Goal: Information Seeking & Learning: Learn about a topic

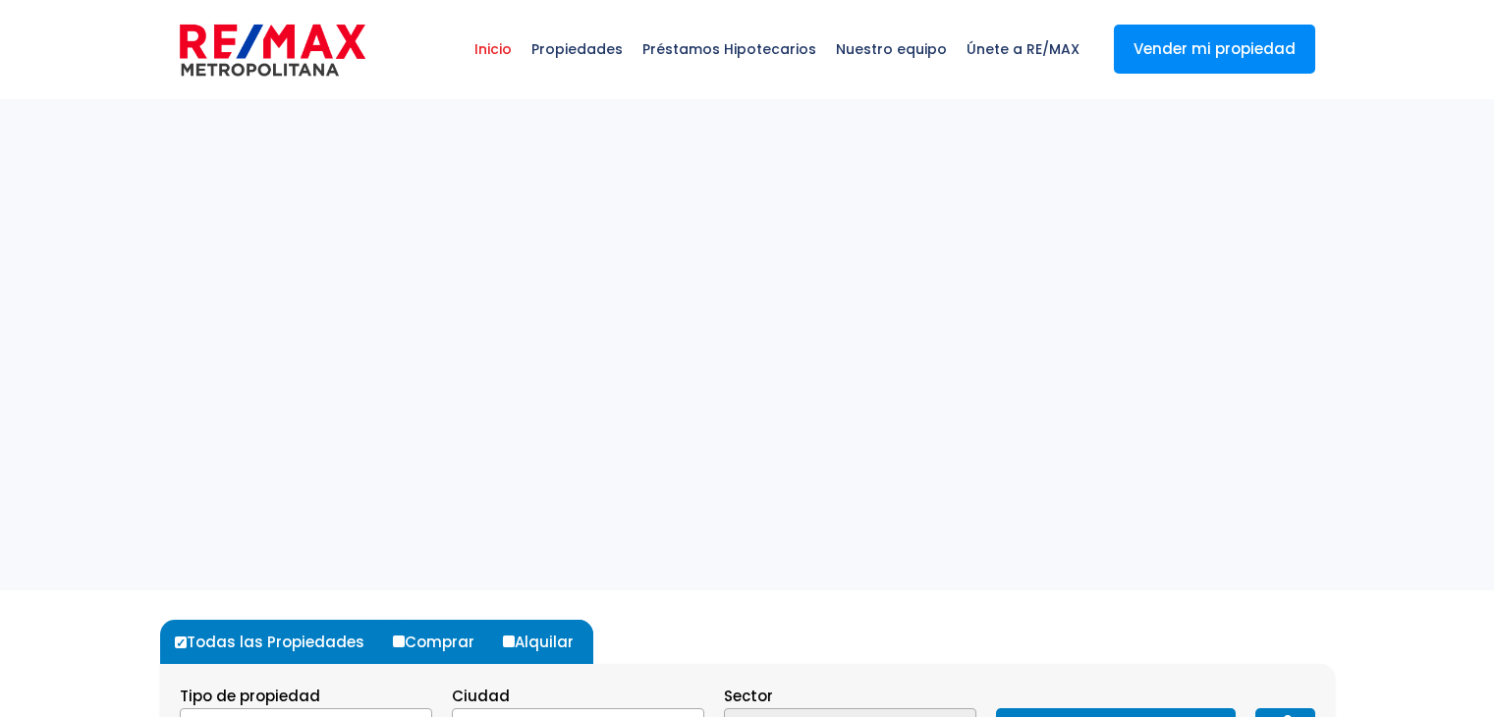
select select
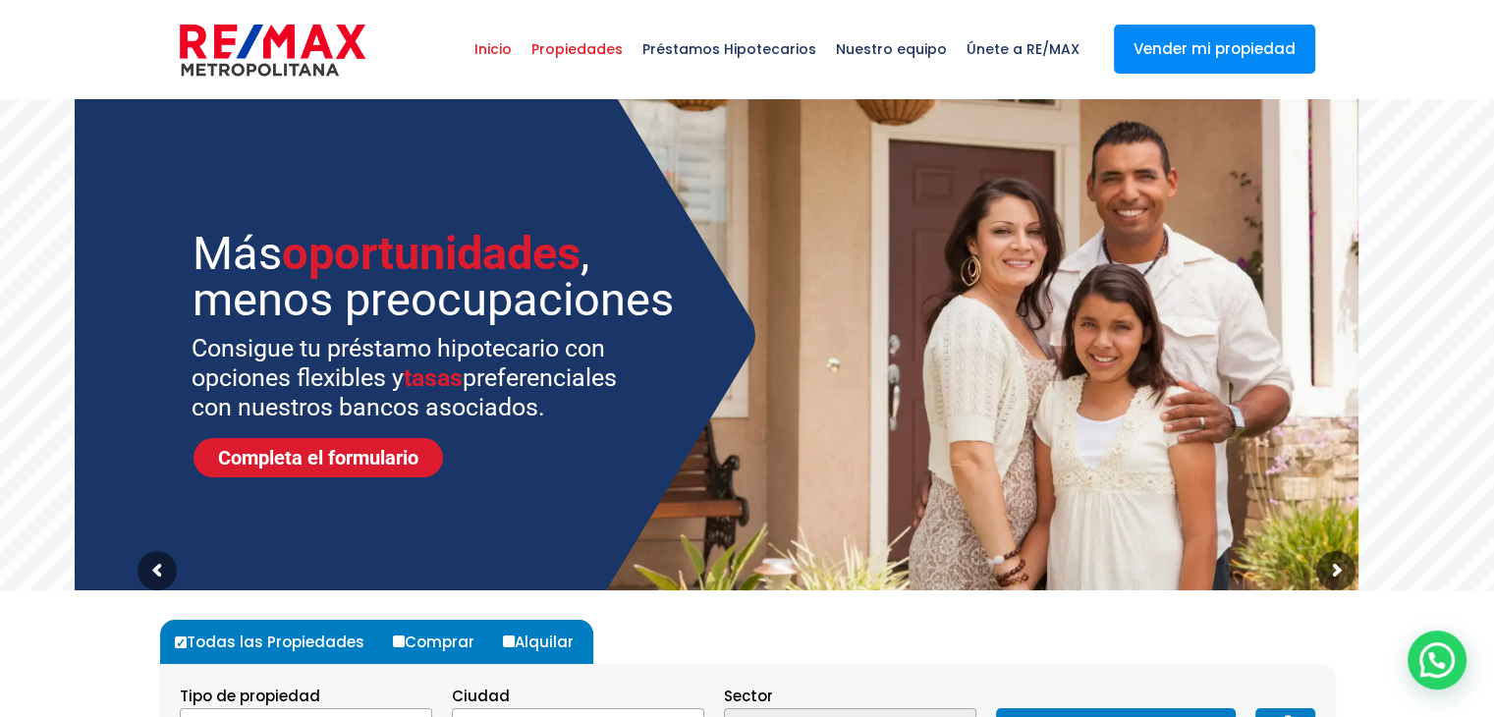
click at [586, 52] on span "Propiedades" at bounding box center [577, 49] width 111 height 59
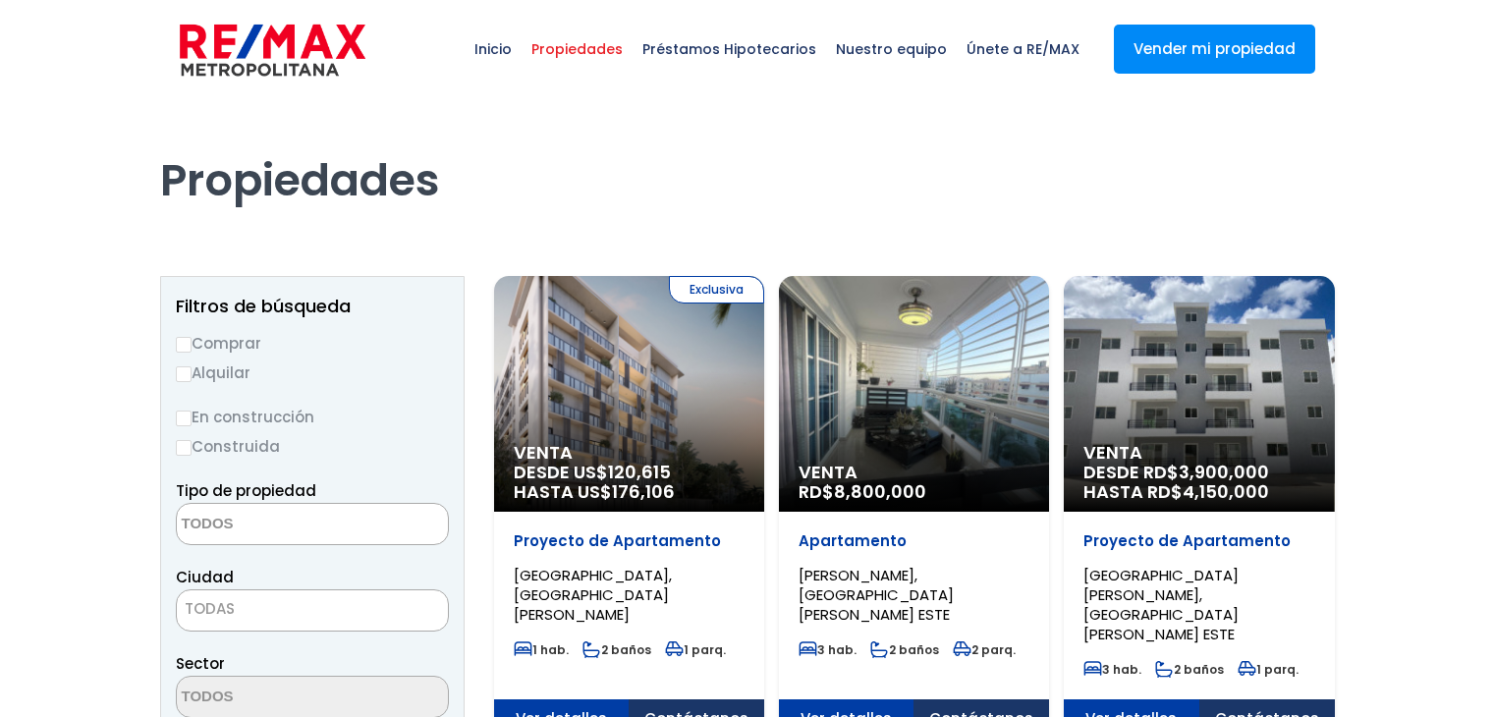
select select
click at [213, 366] on label "Alquilar" at bounding box center [312, 373] width 273 height 25
click at [192, 366] on input "Alquilar" at bounding box center [184, 374] width 16 height 16
radio input "true"
click at [260, 518] on textarea "Search" at bounding box center [272, 525] width 191 height 42
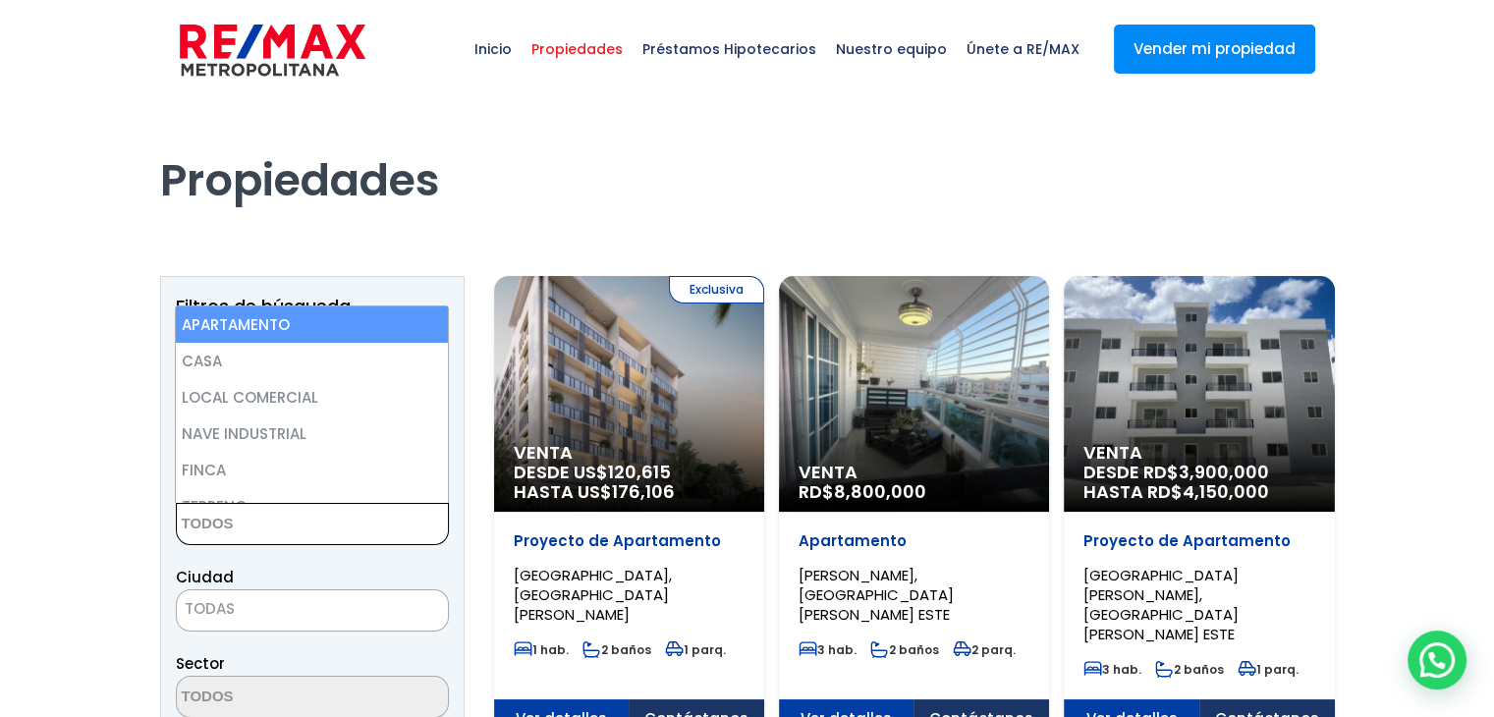
select select "apartment"
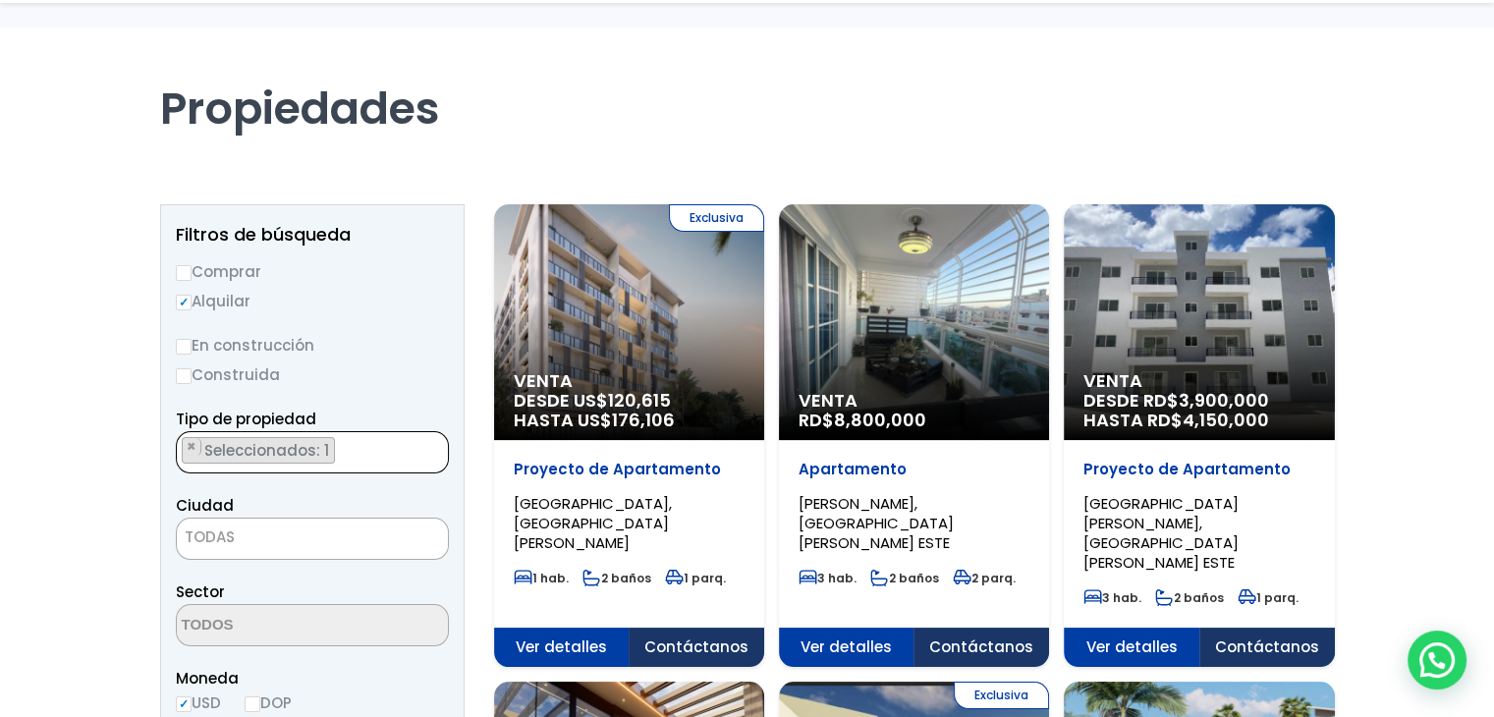
scroll to position [295, 0]
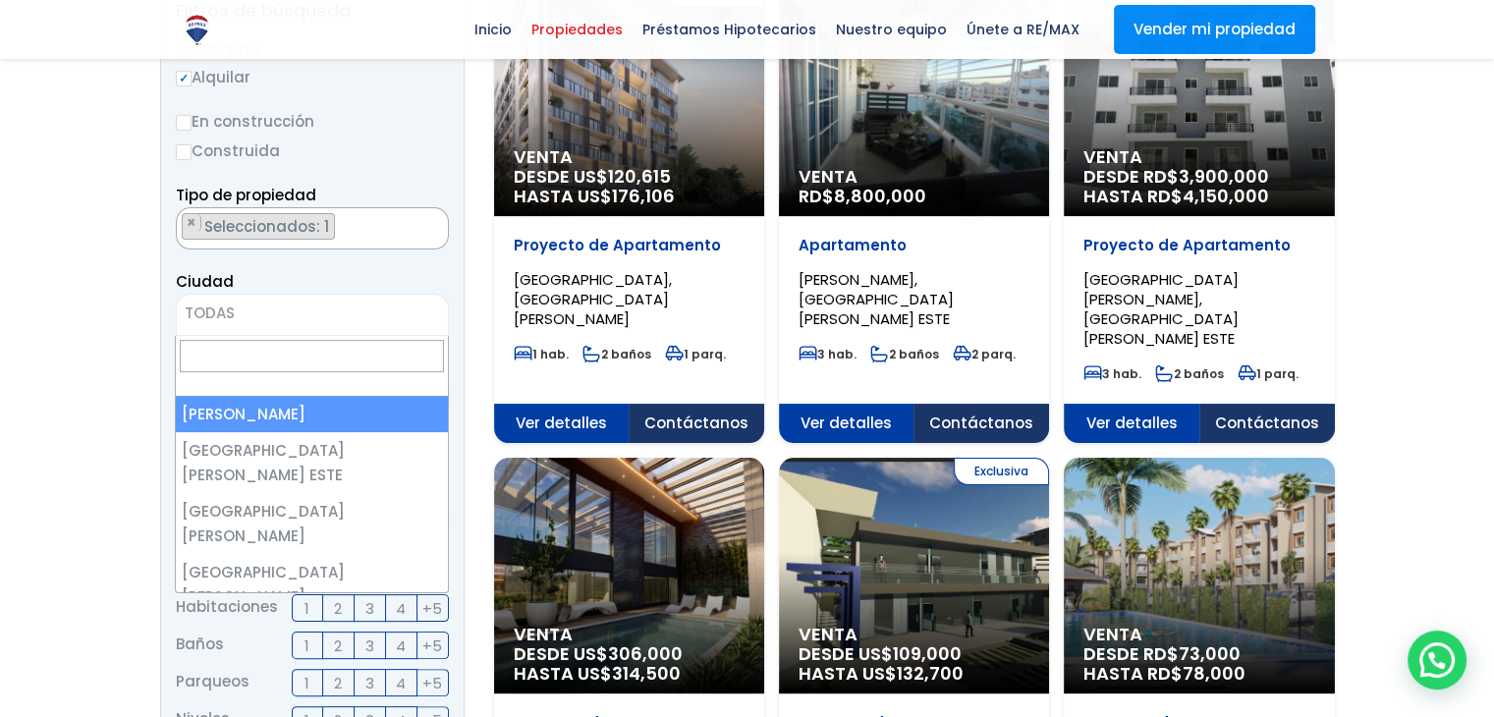
click at [275, 307] on span "TODAS" at bounding box center [312, 314] width 271 height 28
select select "1"
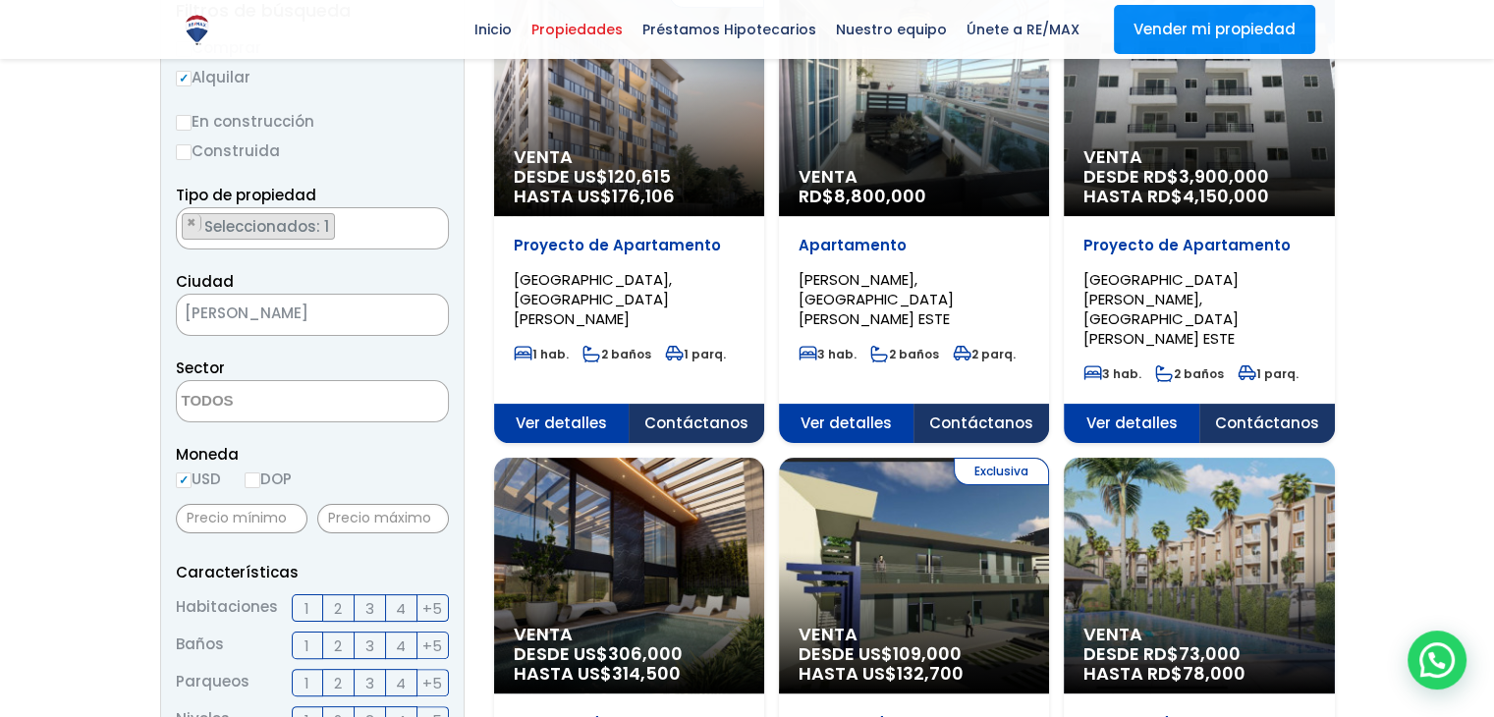
click at [302, 404] on textarea "Search" at bounding box center [272, 402] width 191 height 42
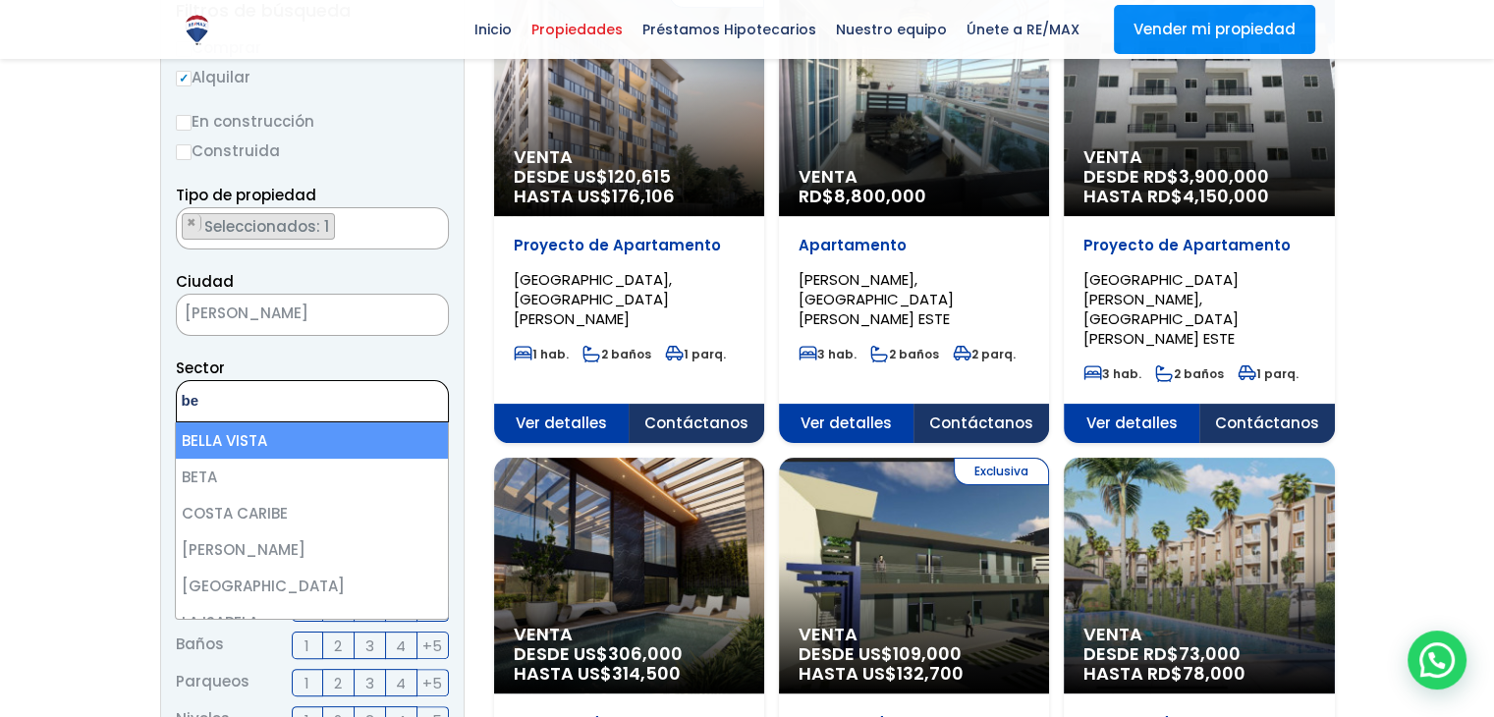
type textarea "be"
select select "150"
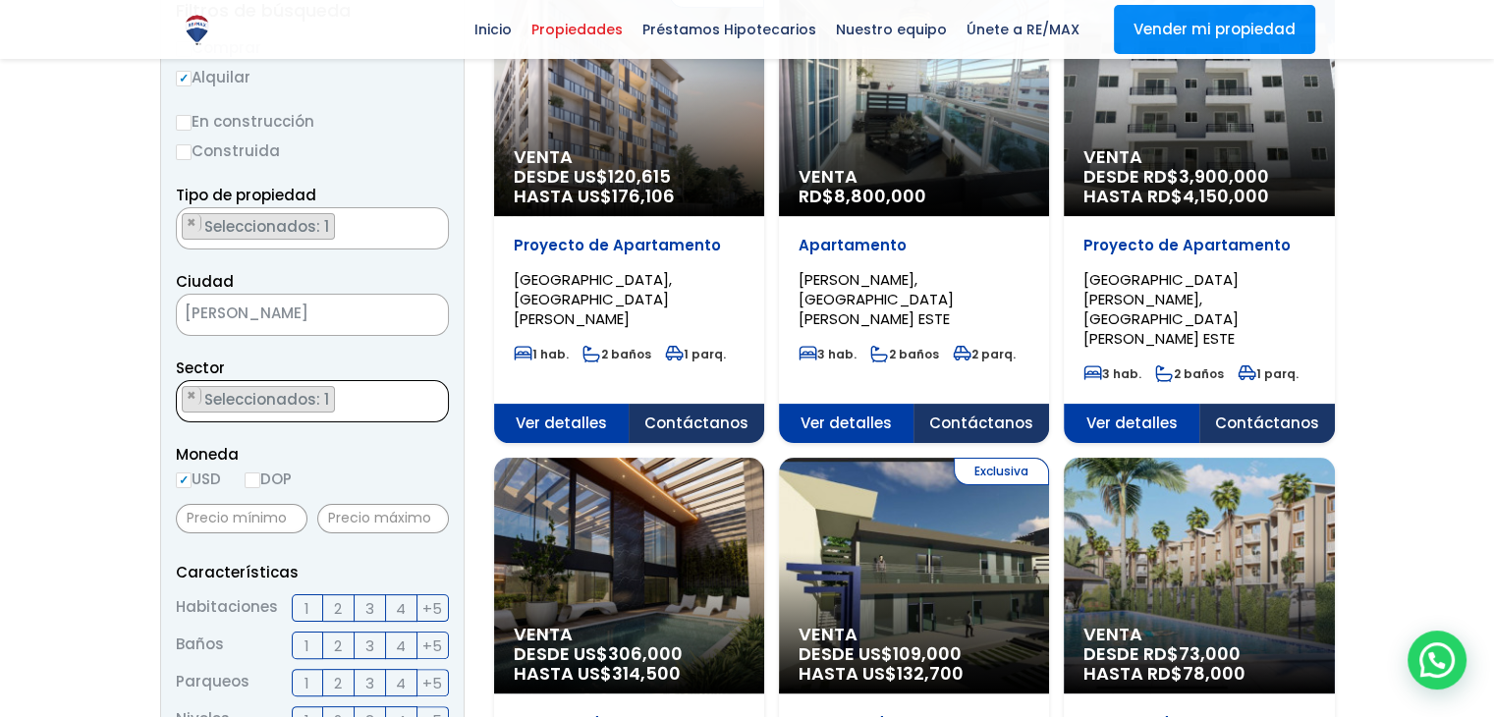
scroll to position [410, 0]
click at [261, 520] on input "text" at bounding box center [242, 518] width 132 height 29
type input "900"
click at [346, 518] on input "text" at bounding box center [383, 518] width 132 height 29
type input "1,100"
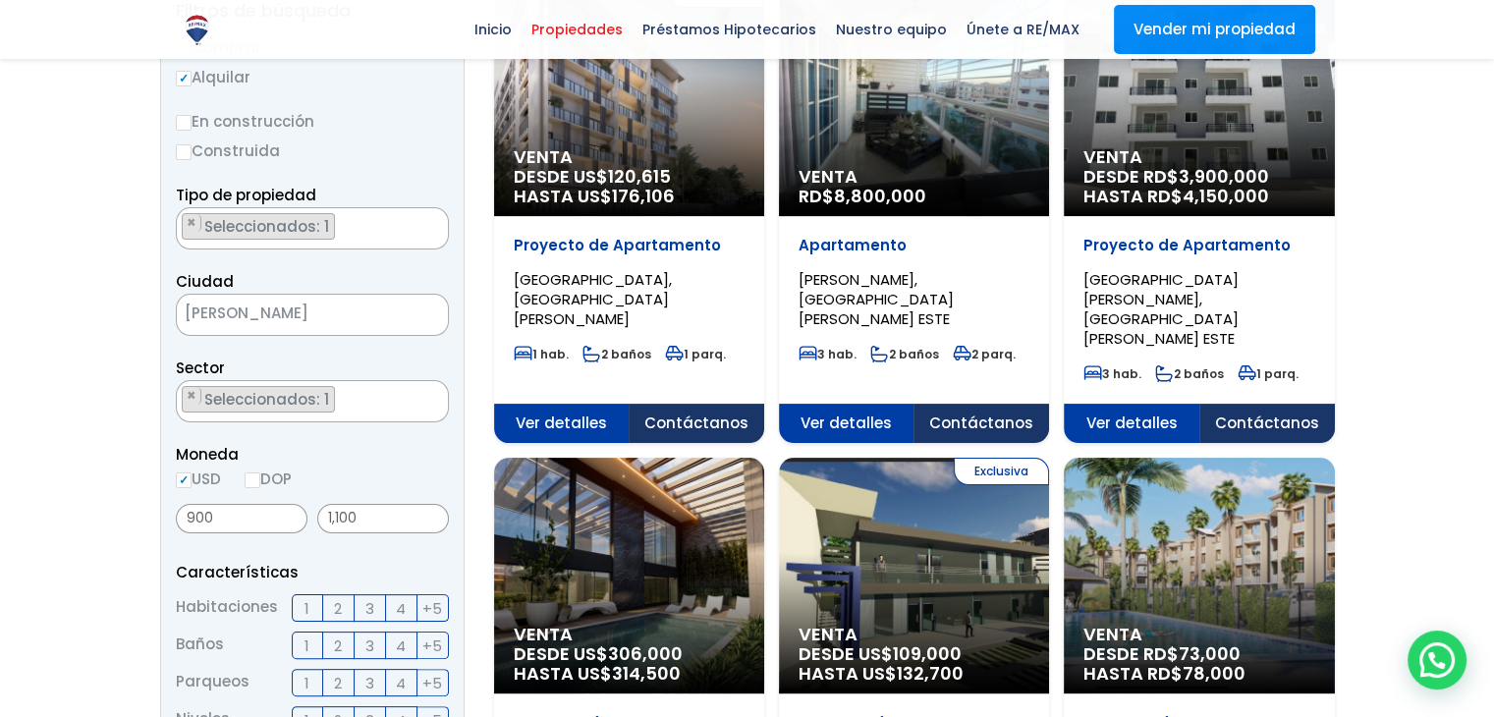
click at [313, 551] on form "Comprar Alquilar En construcción Construida Tipo de propiedad APARTAMENTO CASA …" at bounding box center [312, 665] width 273 height 1261
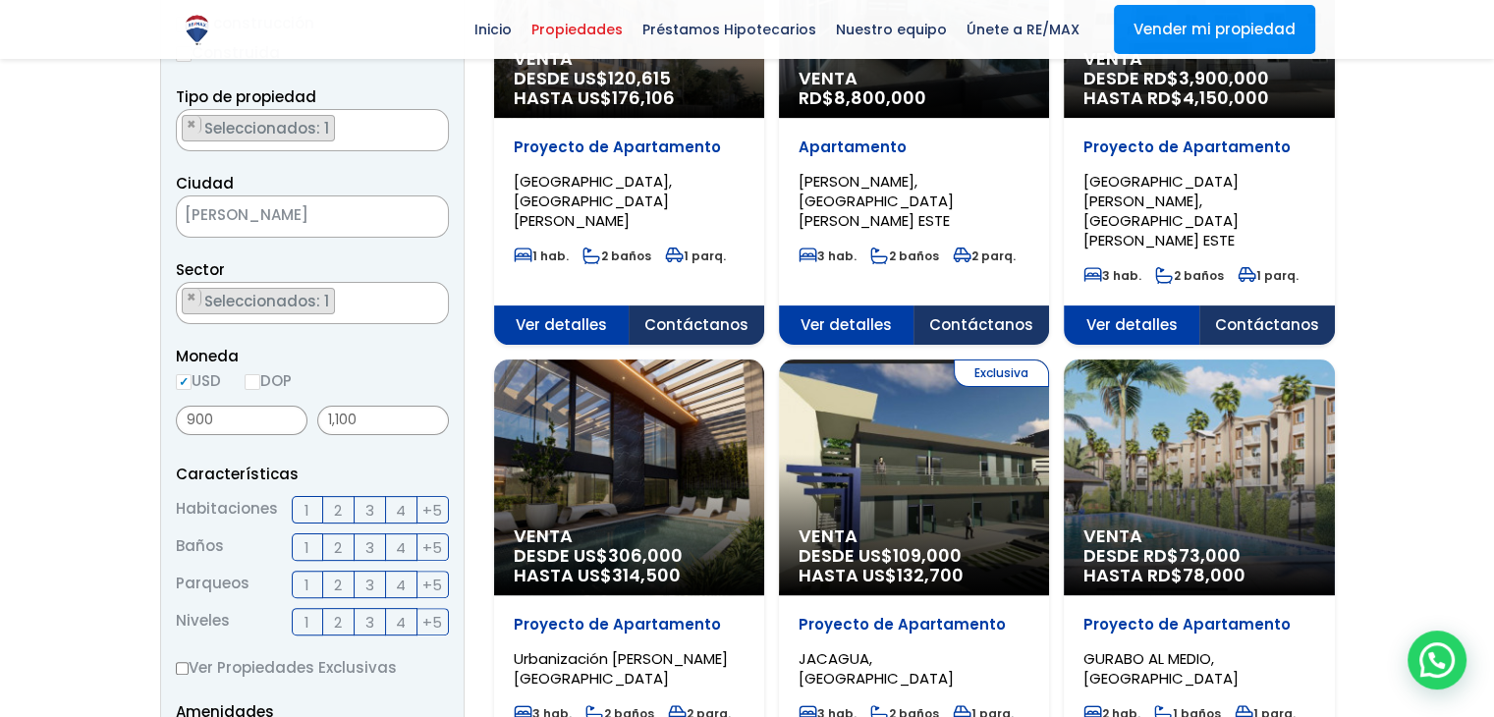
click at [340, 514] on span "2" at bounding box center [338, 510] width 8 height 25
click at [0, 0] on input "2" at bounding box center [0, 0] width 0 height 0
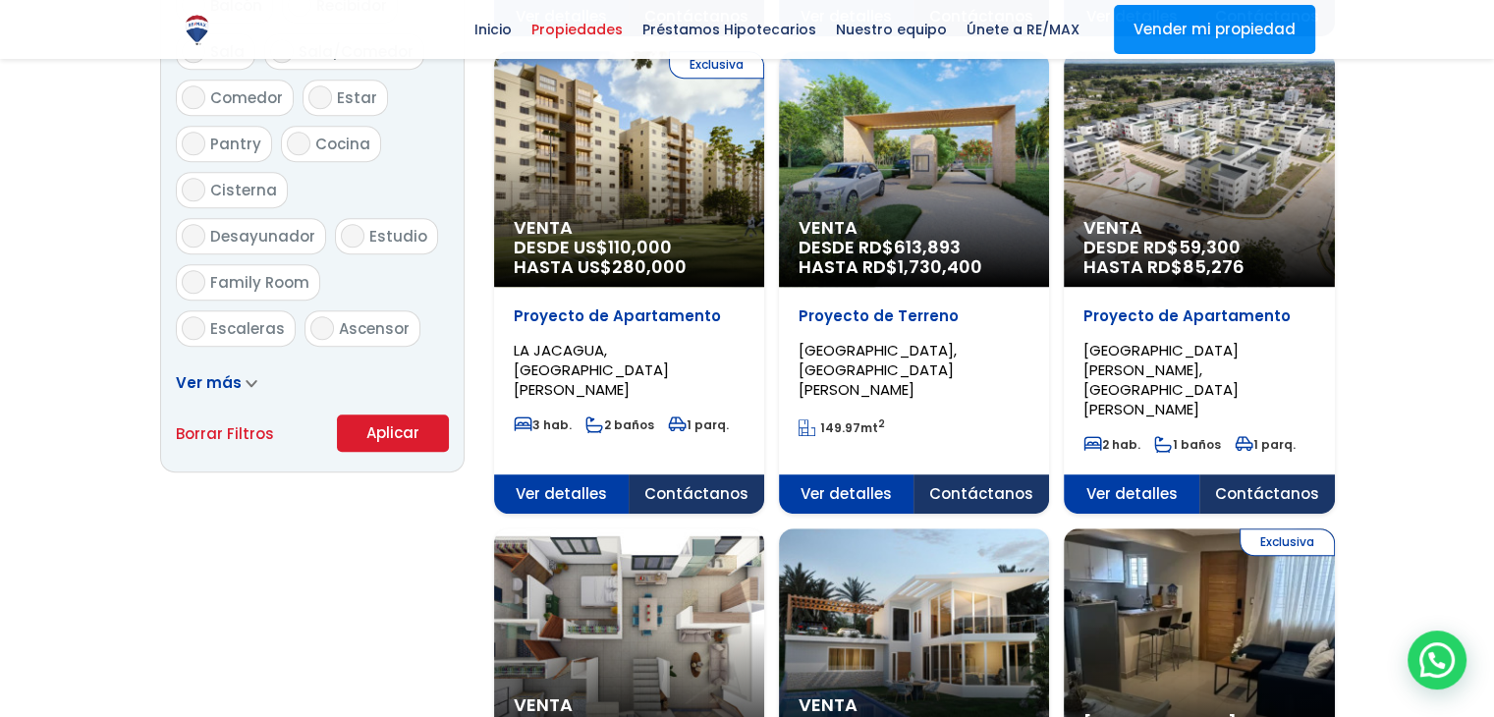
scroll to position [1179, 0]
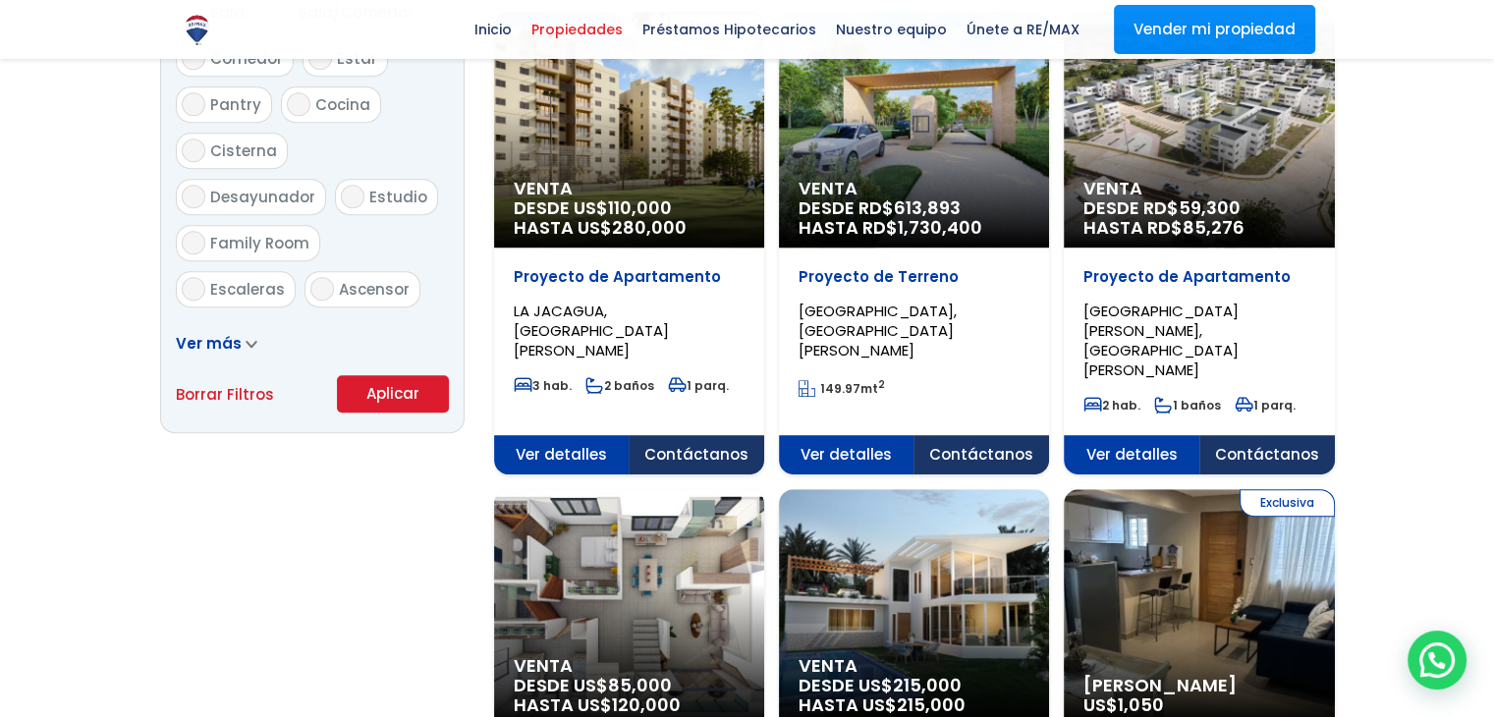
click at [385, 398] on button "Aplicar" at bounding box center [393, 393] width 112 height 37
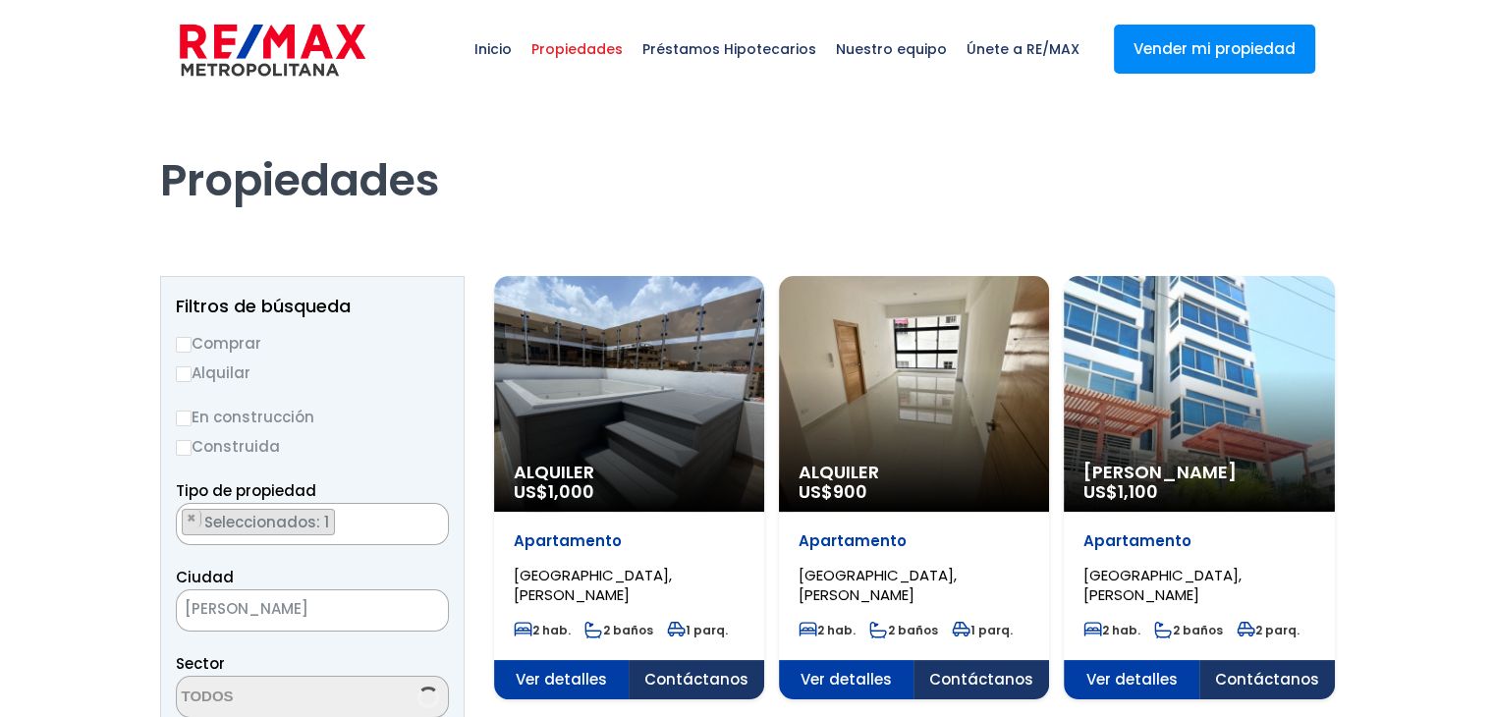
select select "150"
click at [669, 435] on div "Alquiler US$ 1,000" at bounding box center [629, 394] width 270 height 236
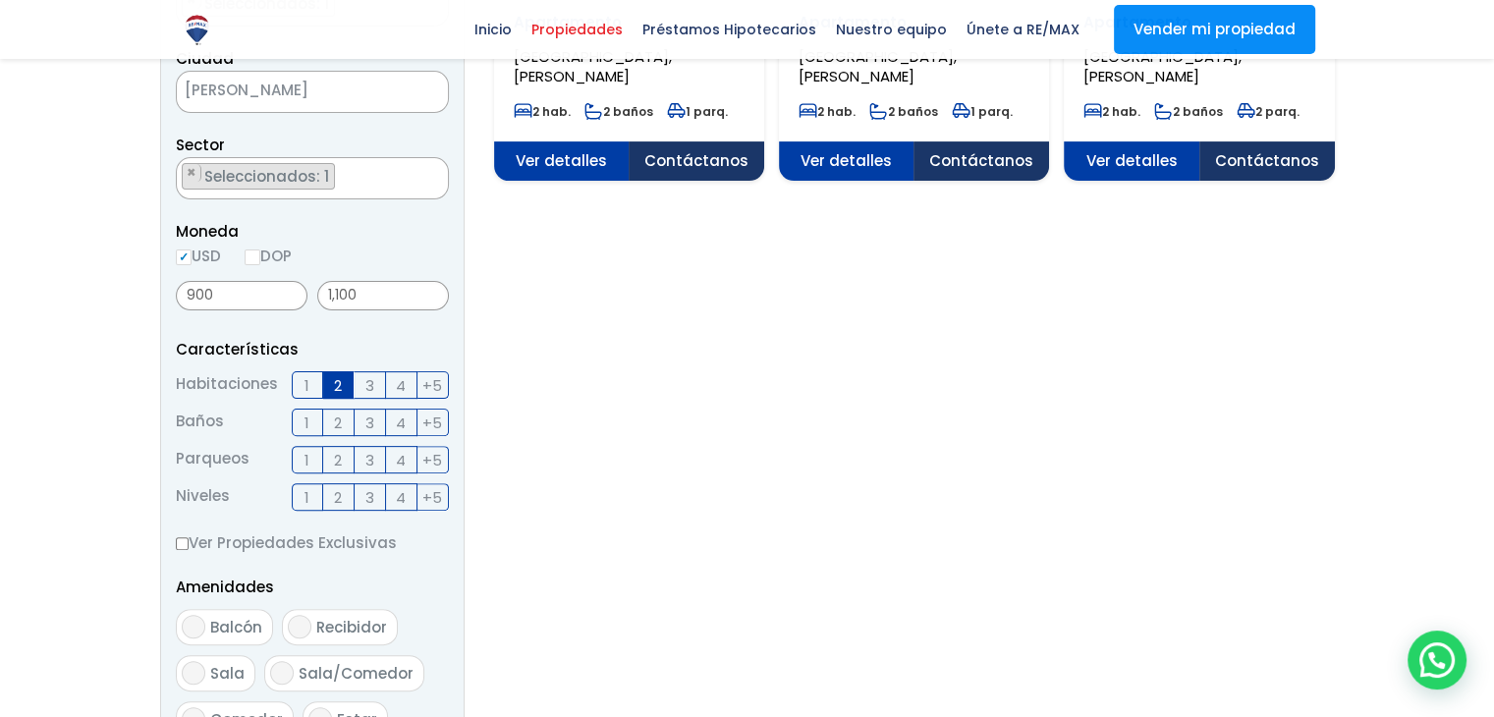
scroll to position [393, 0]
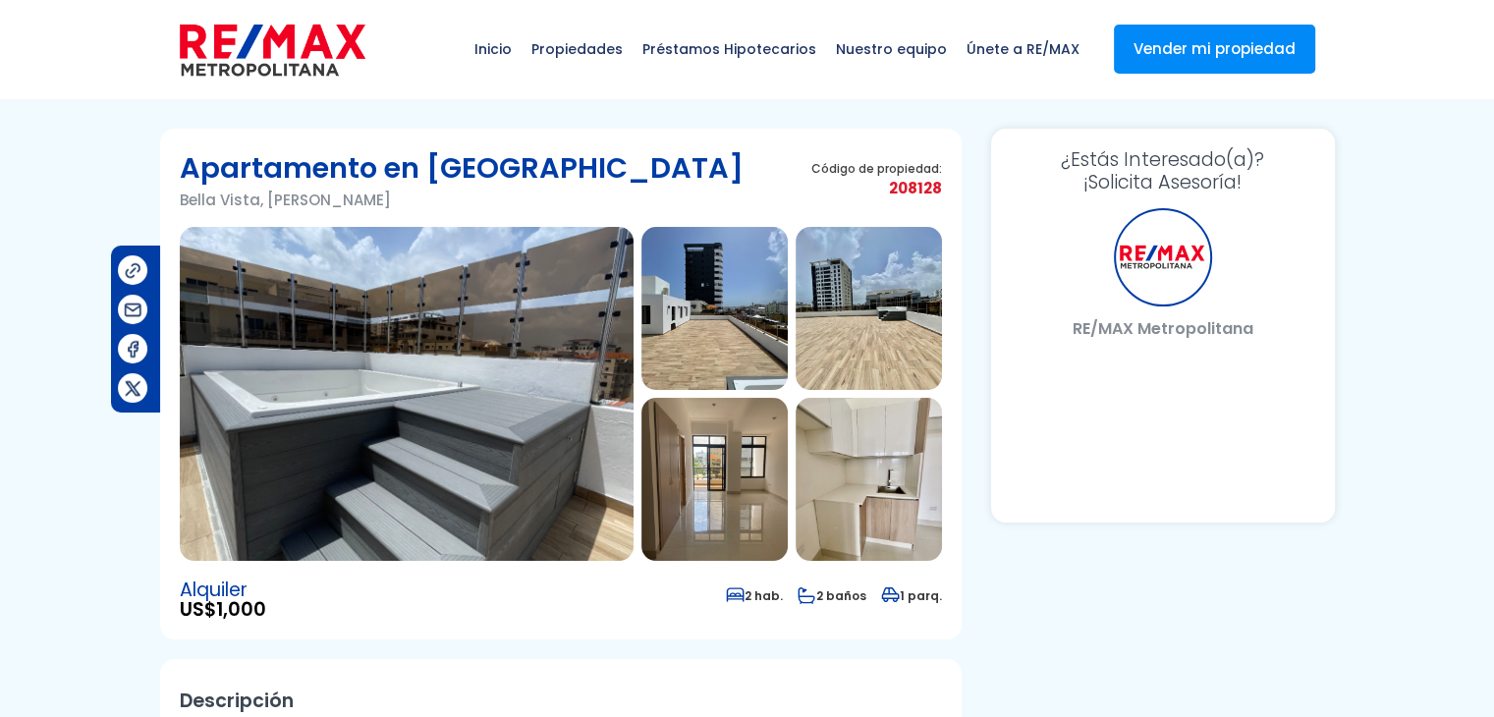
select select "DO"
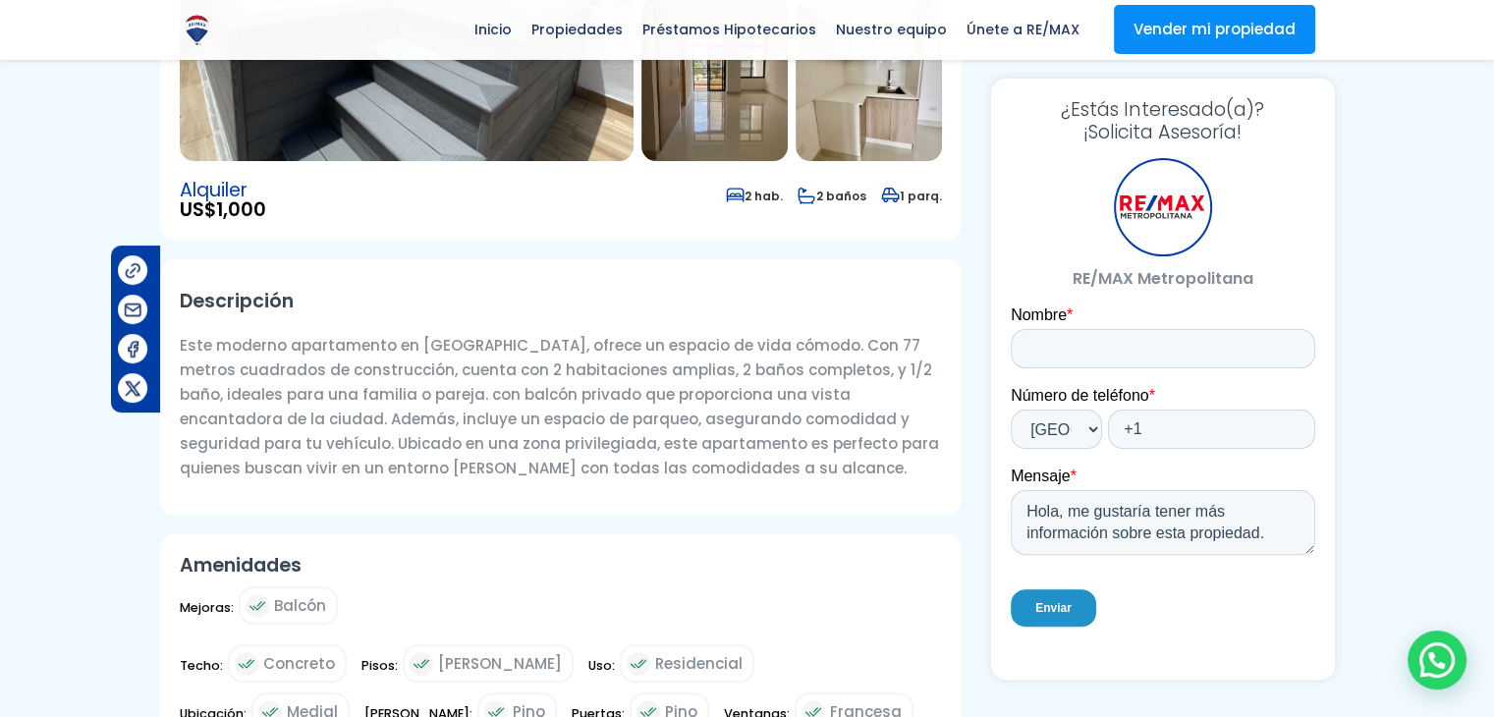
scroll to position [98, 0]
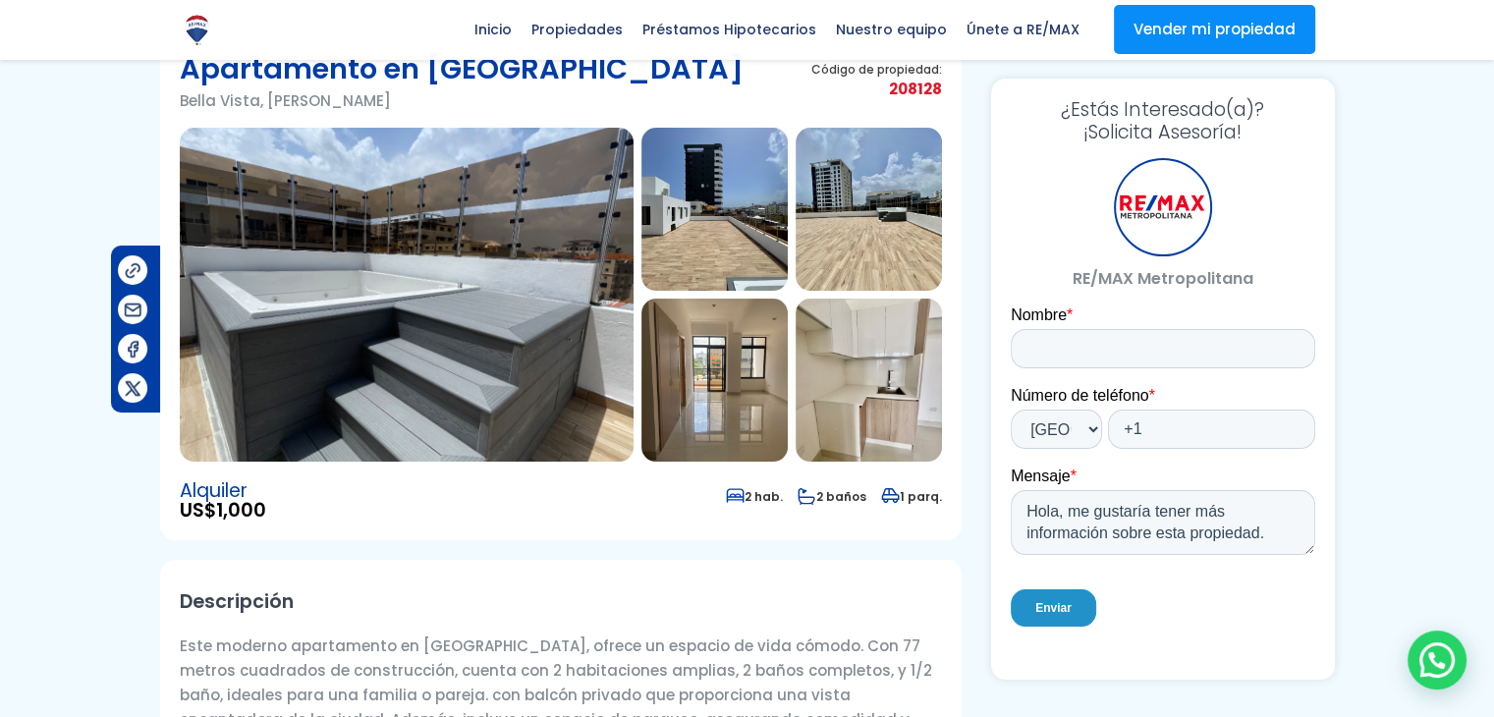
click at [674, 192] on img at bounding box center [714, 209] width 146 height 163
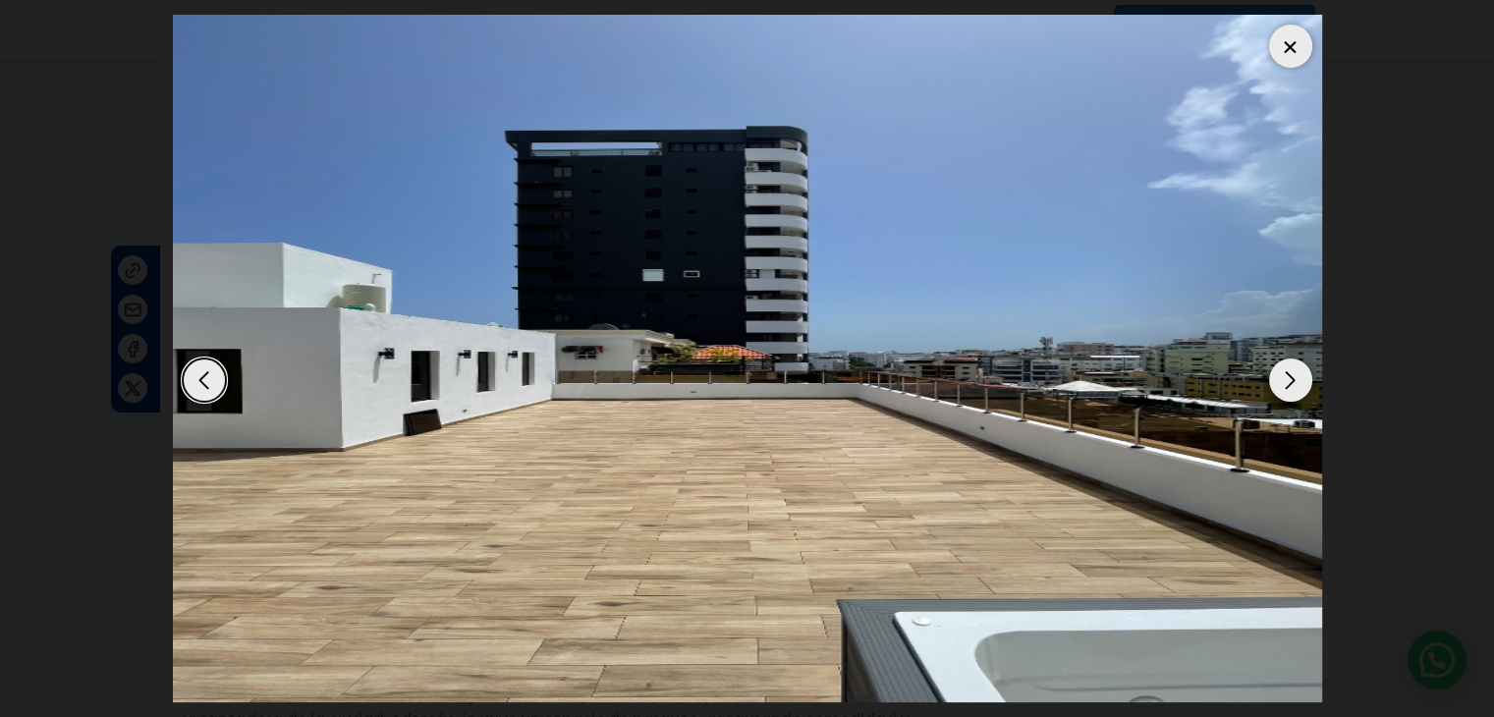
click at [1279, 378] on div "Next slide" at bounding box center [1290, 380] width 43 height 43
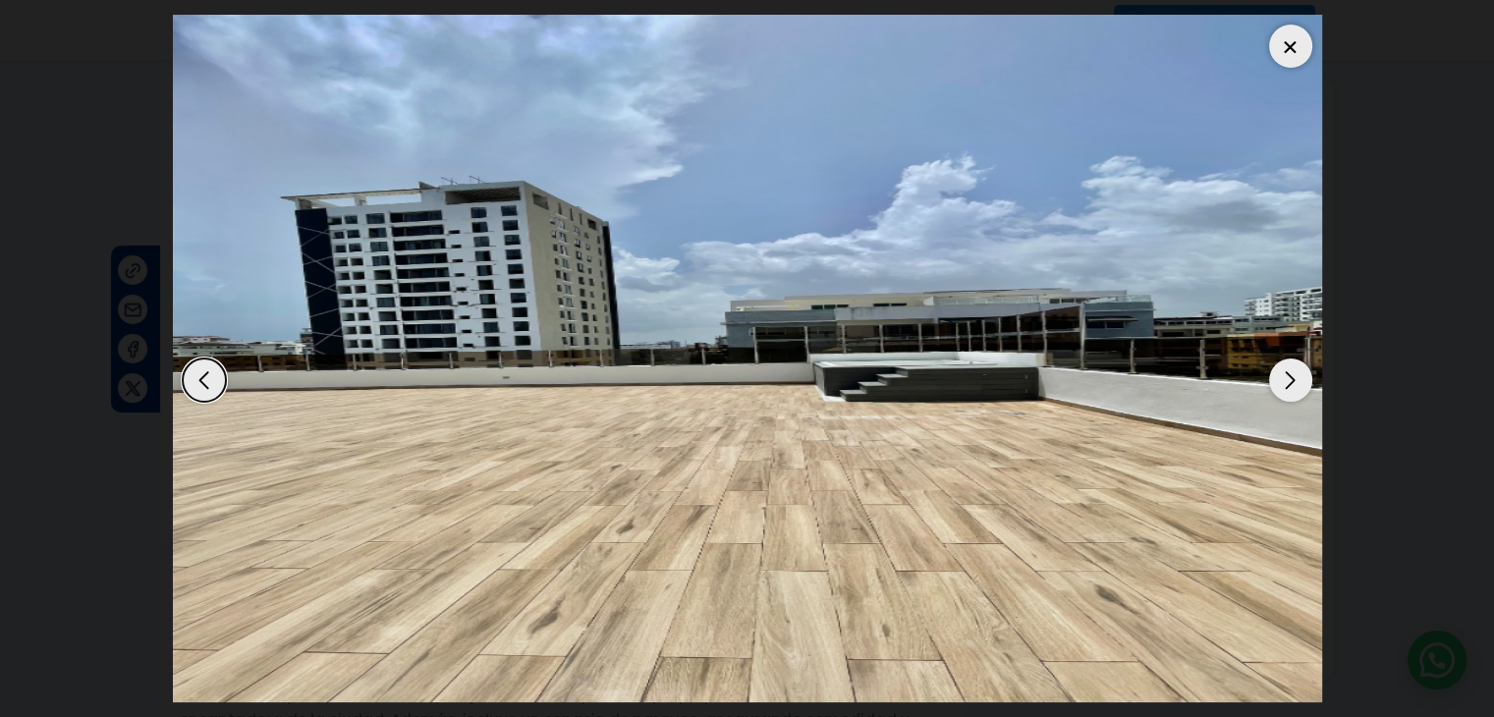
click at [1279, 378] on div "Next slide" at bounding box center [1290, 380] width 43 height 43
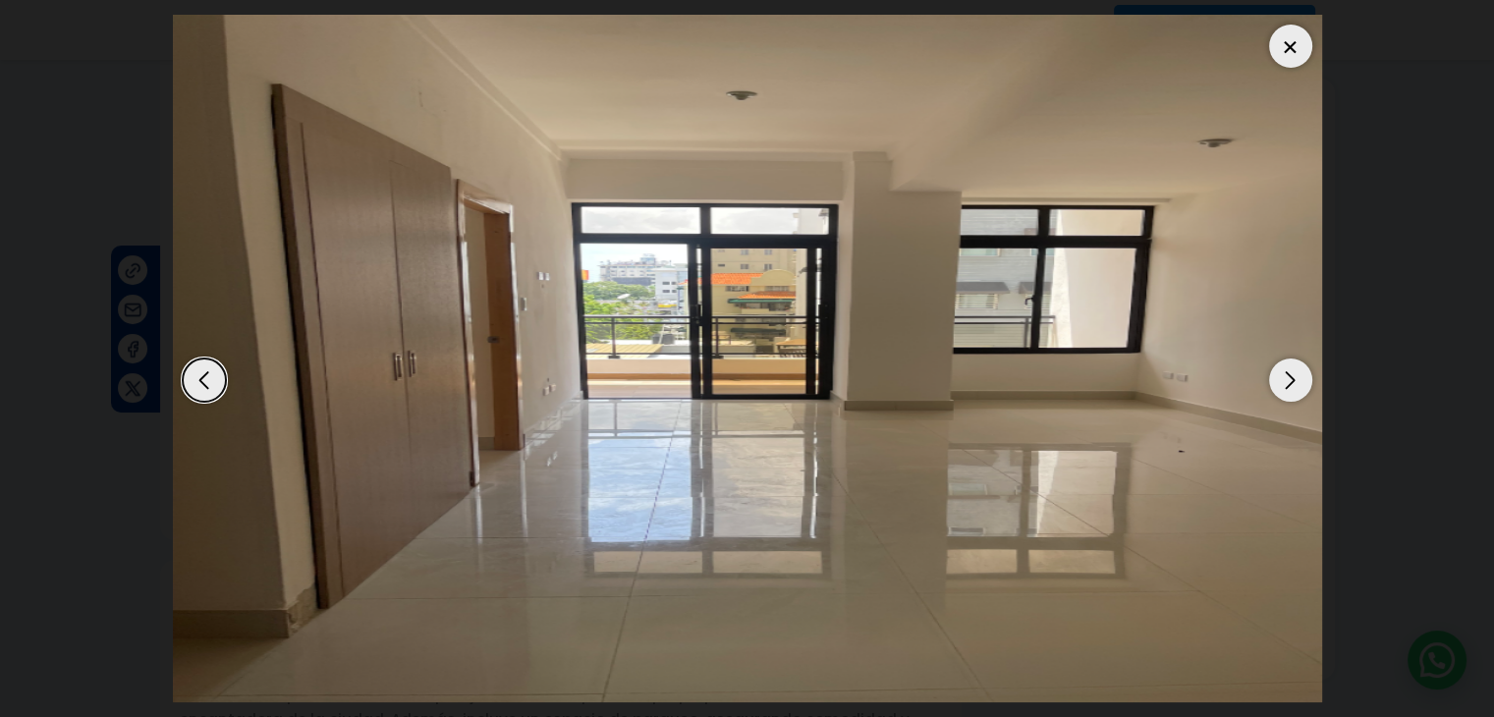
click at [1289, 377] on div "Next slide" at bounding box center [1290, 380] width 43 height 43
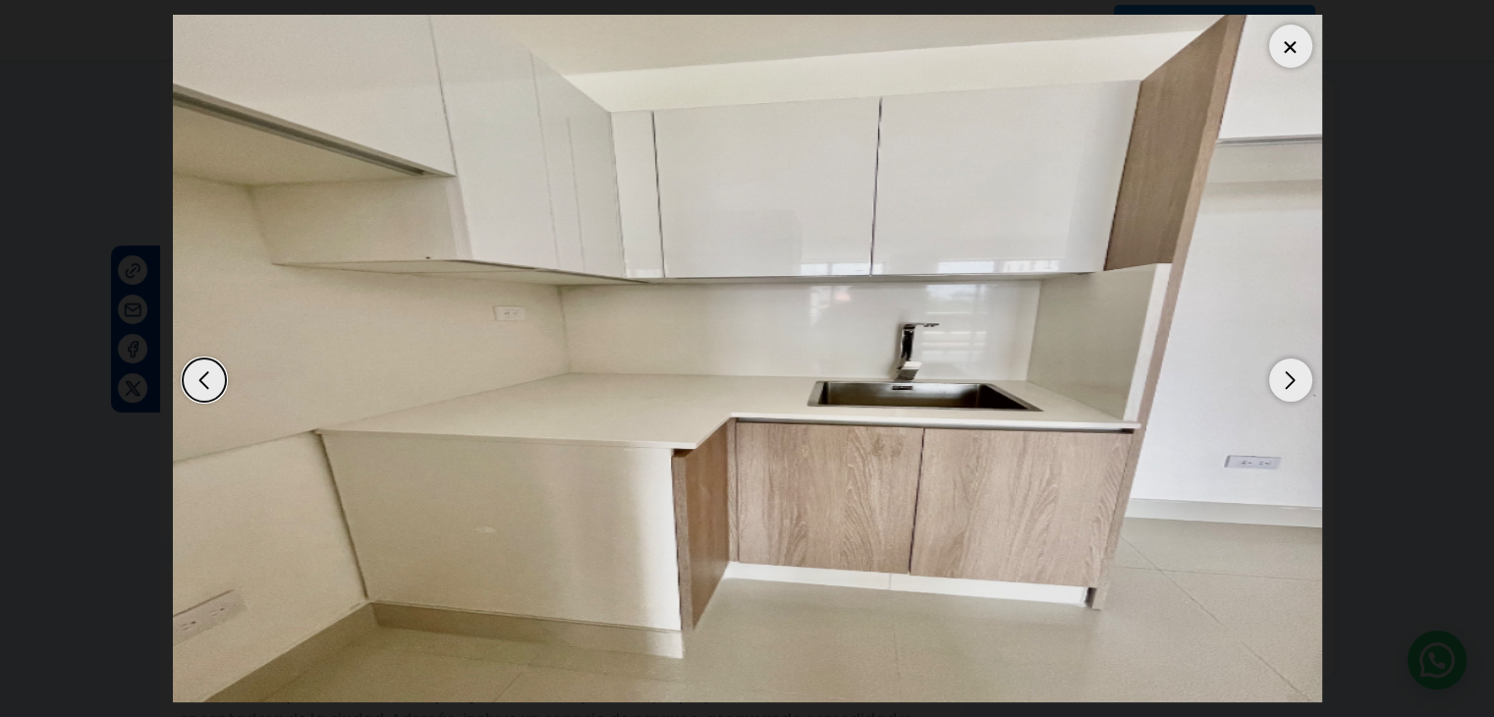
click at [1289, 377] on div "Next slide" at bounding box center [1290, 380] width 43 height 43
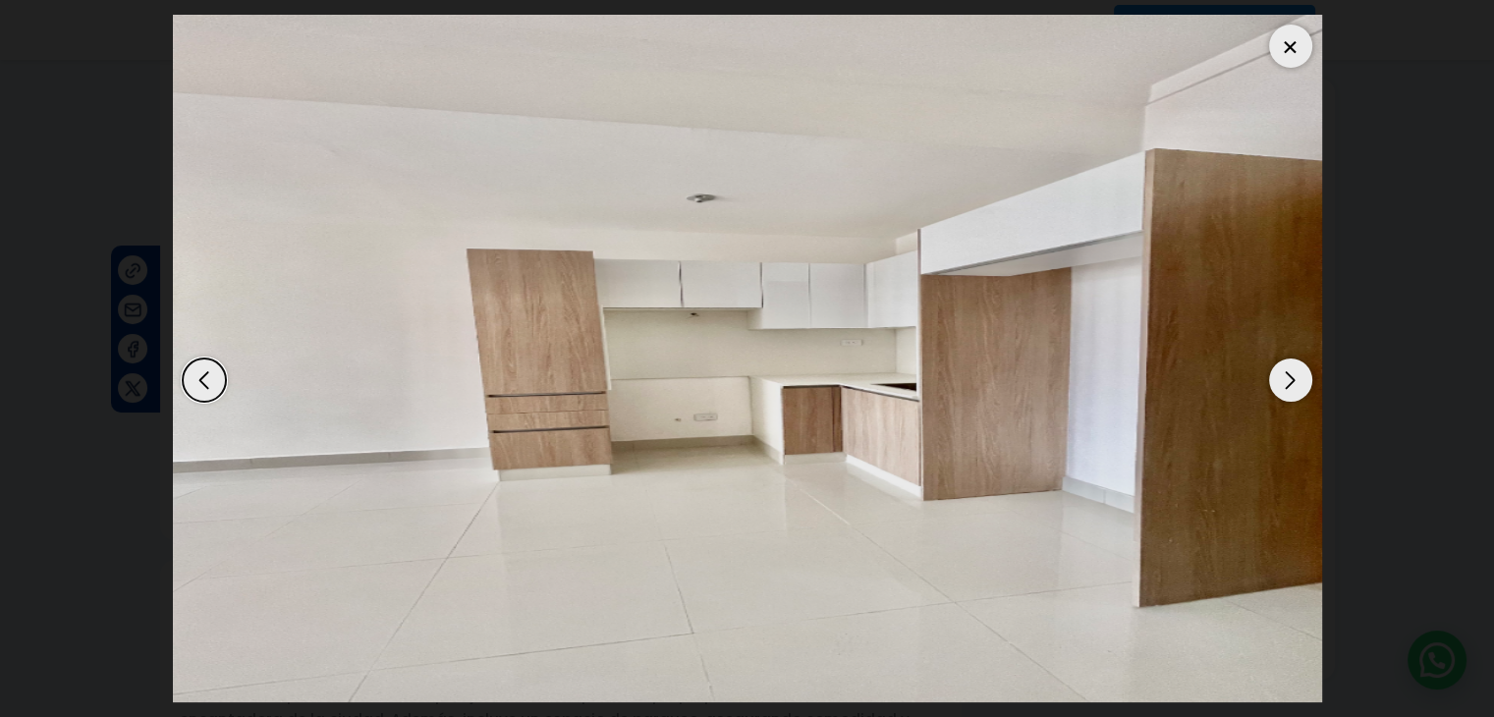
click at [1289, 377] on div "Next slide" at bounding box center [1290, 380] width 43 height 43
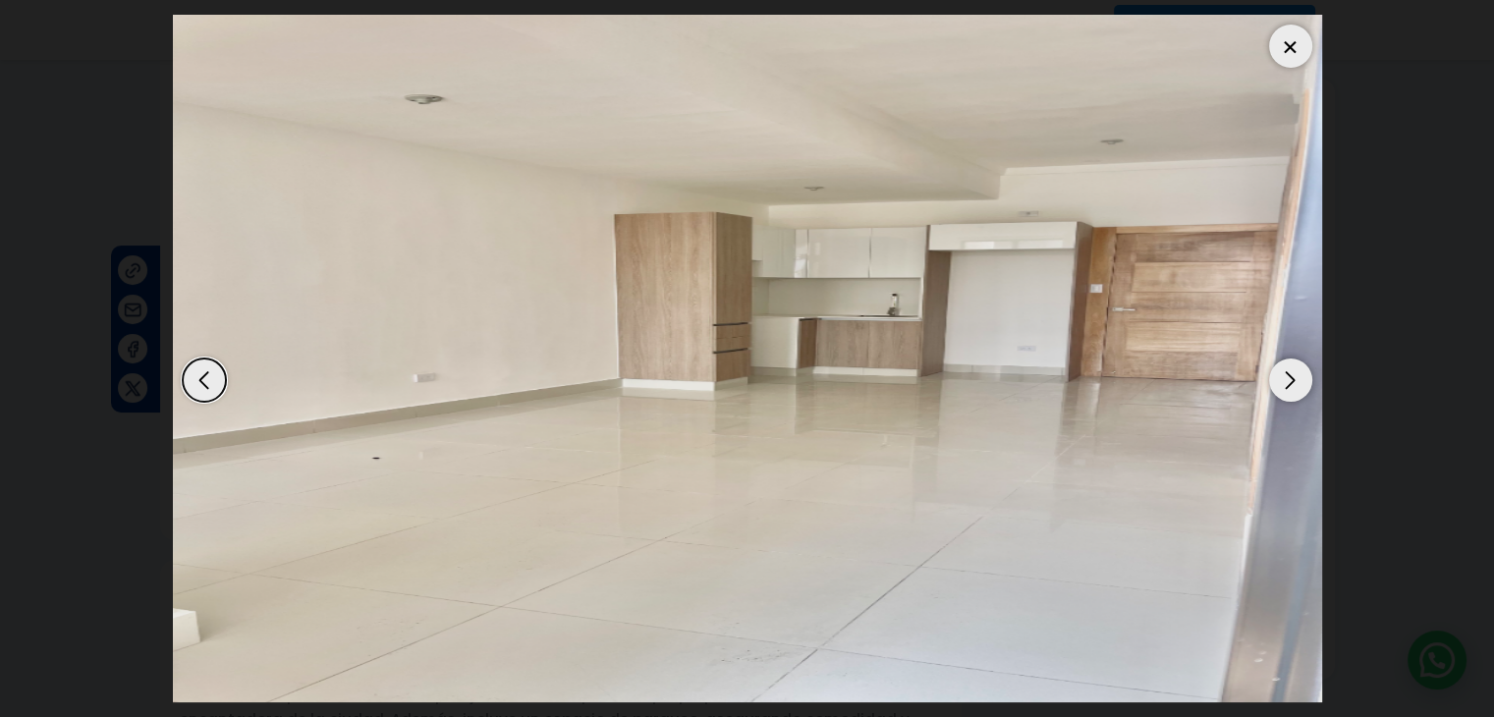
click at [1289, 376] on div "Next slide" at bounding box center [1290, 380] width 43 height 43
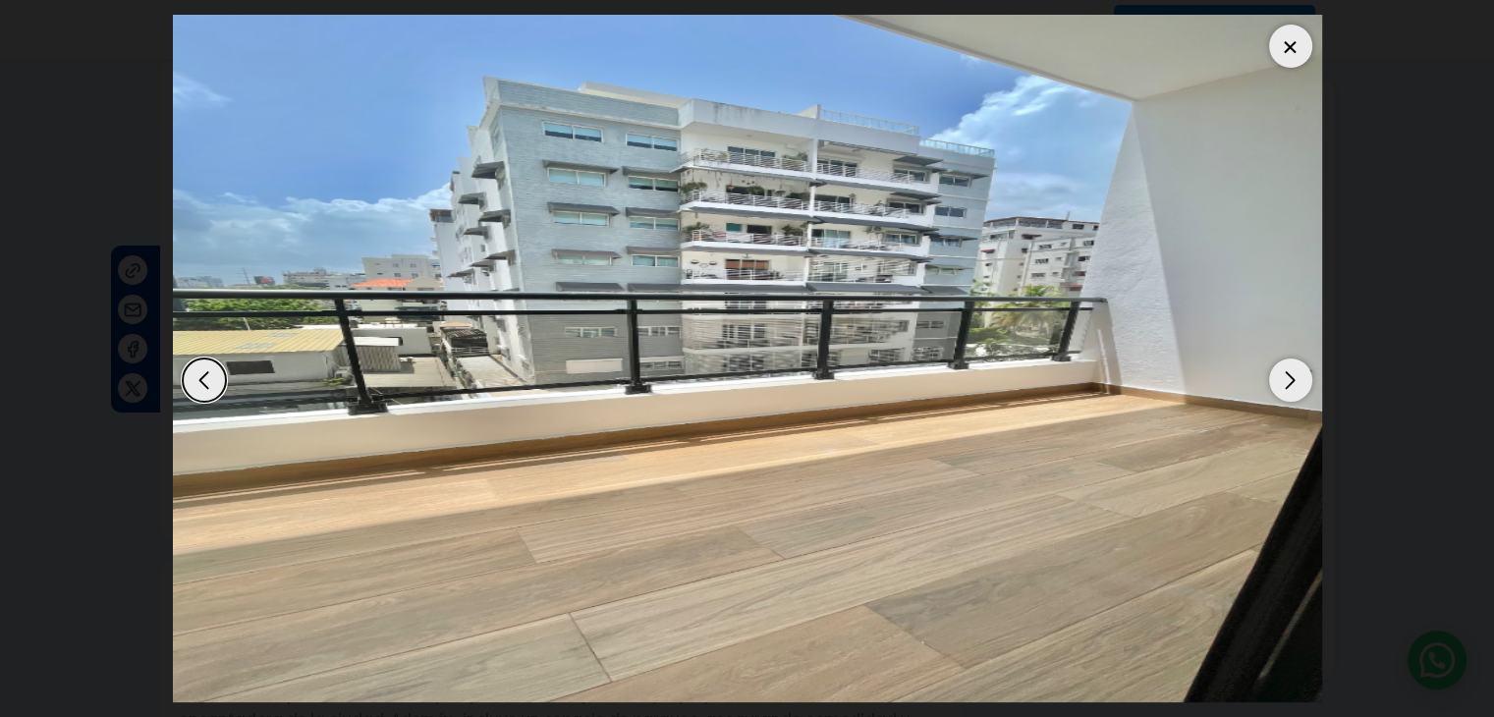
click at [1289, 376] on div "Next slide" at bounding box center [1290, 380] width 43 height 43
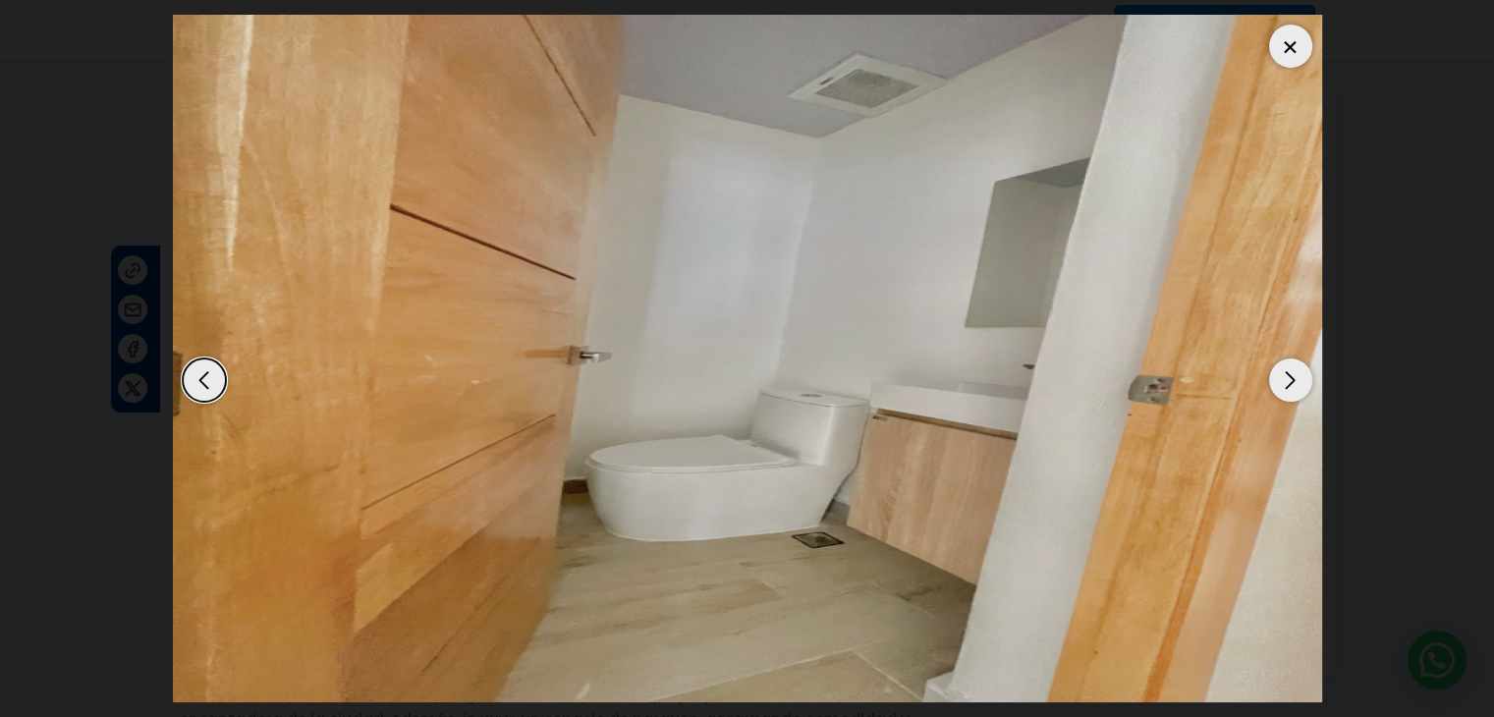
click at [1288, 376] on div "Next slide" at bounding box center [1290, 380] width 43 height 43
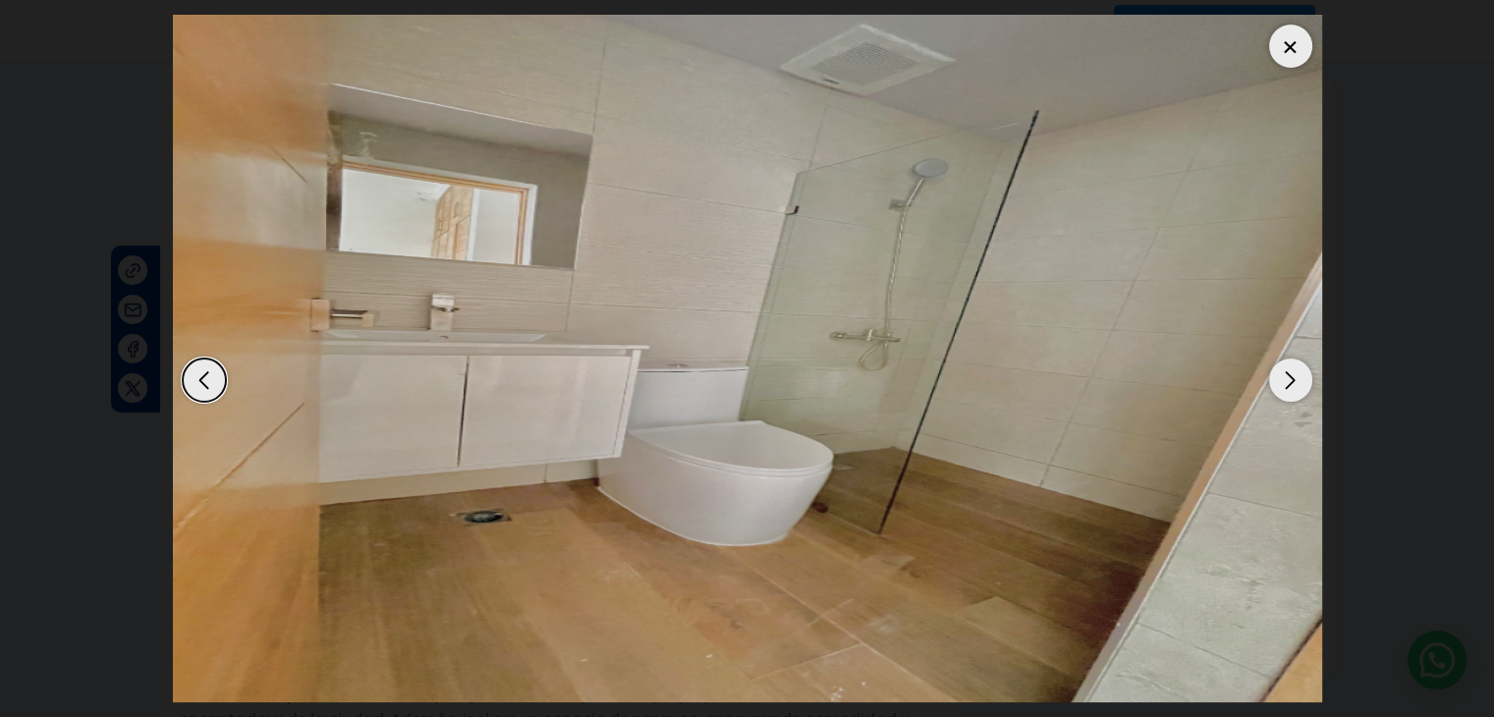
click at [1286, 376] on div "Next slide" at bounding box center [1290, 380] width 43 height 43
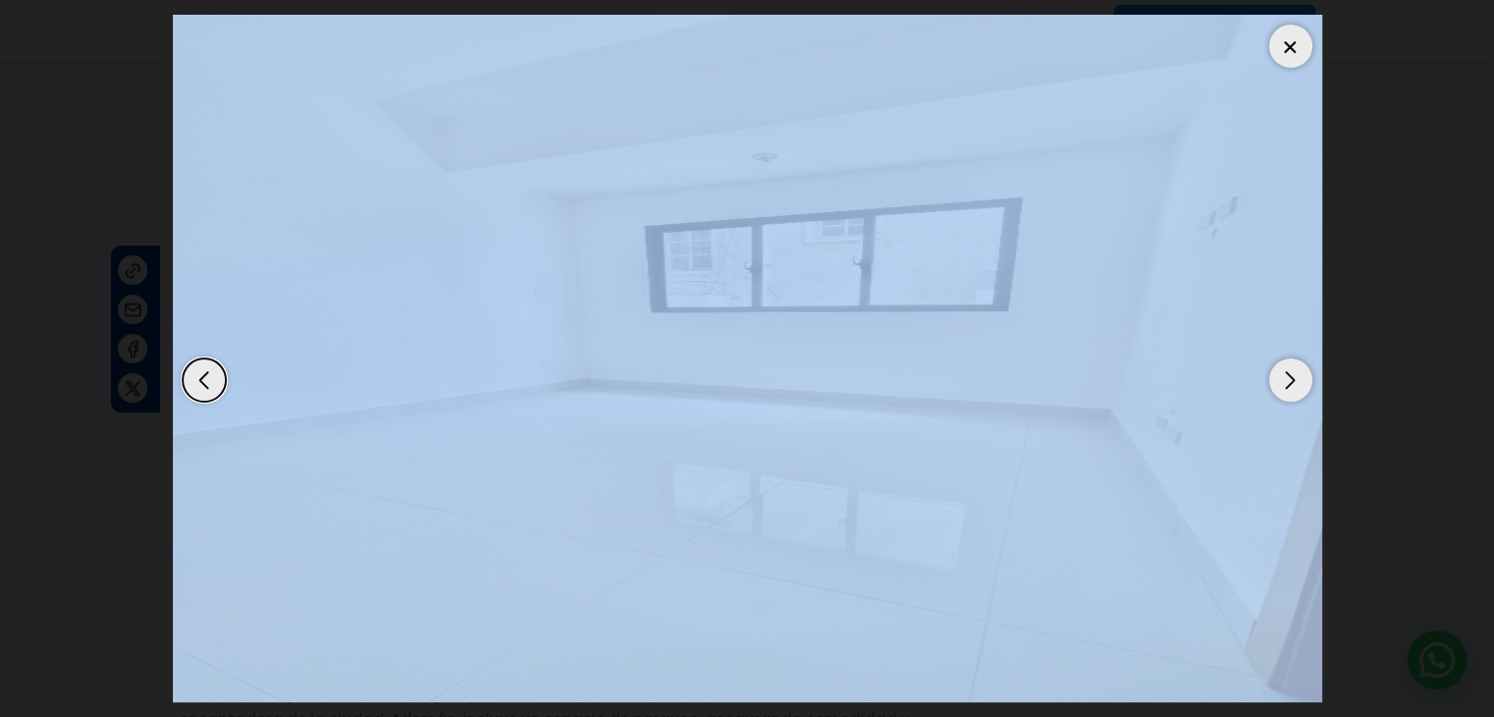
click at [1286, 376] on div "Next slide" at bounding box center [1290, 380] width 43 height 43
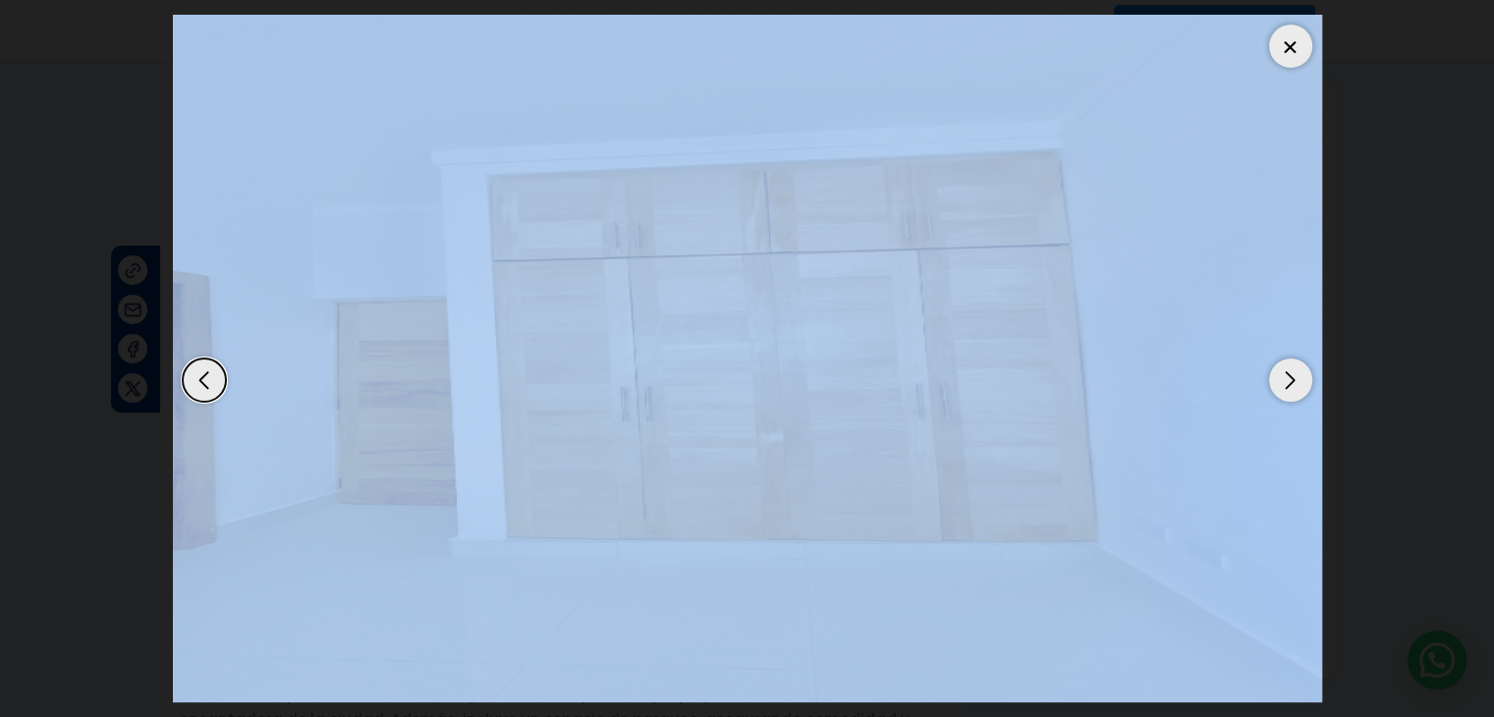
click at [1294, 56] on div at bounding box center [1290, 46] width 43 height 43
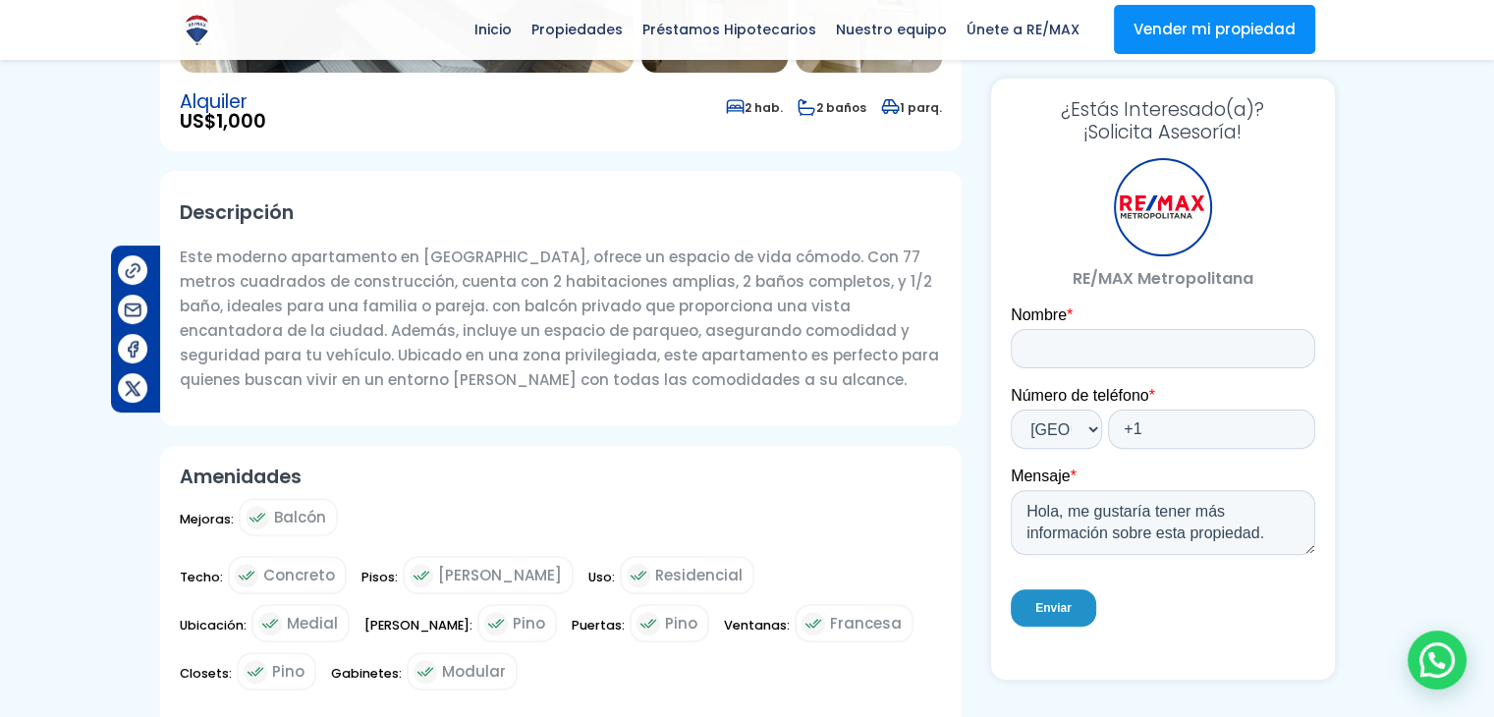
scroll to position [393, 0]
